Goal: Task Accomplishment & Management: Manage account settings

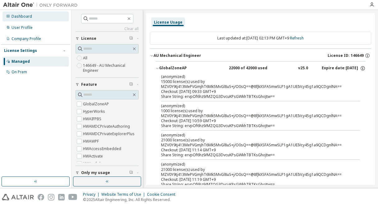
click at [25, 18] on div "Dashboard" at bounding box center [21, 16] width 21 height 5
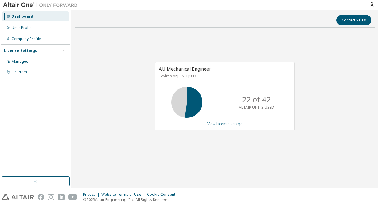
click at [230, 125] on link "View License Usage" at bounding box center [224, 123] width 35 height 5
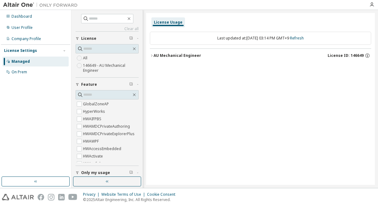
click at [174, 57] on div "AU Mechanical Engineer" at bounding box center [177, 55] width 48 height 5
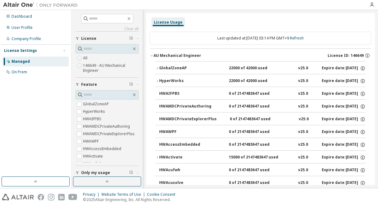
click at [167, 66] on div "GlobalZoneAP" at bounding box center [187, 69] width 56 height 6
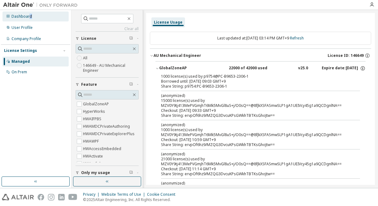
click at [29, 19] on div "Dashboard" at bounding box center [21, 16] width 21 height 5
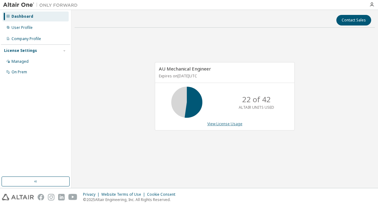
click at [216, 122] on link "View License Usage" at bounding box center [224, 123] width 35 height 5
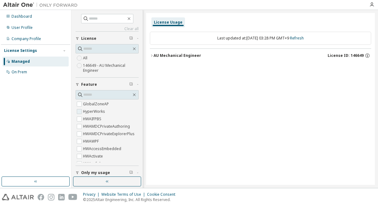
click at [106, 110] on span "HyperWorks" at bounding box center [106, 111] width 63 height 7
click at [26, 19] on div "Dashboard" at bounding box center [35, 16] width 66 height 10
